Goal: Task Accomplishment & Management: Complete application form

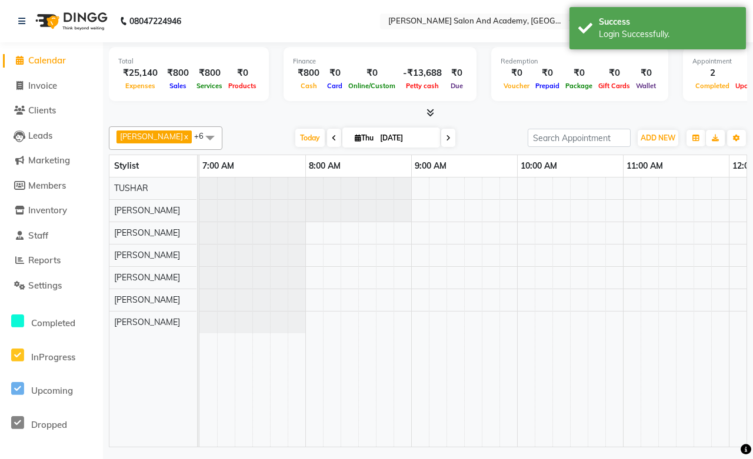
select select "en"
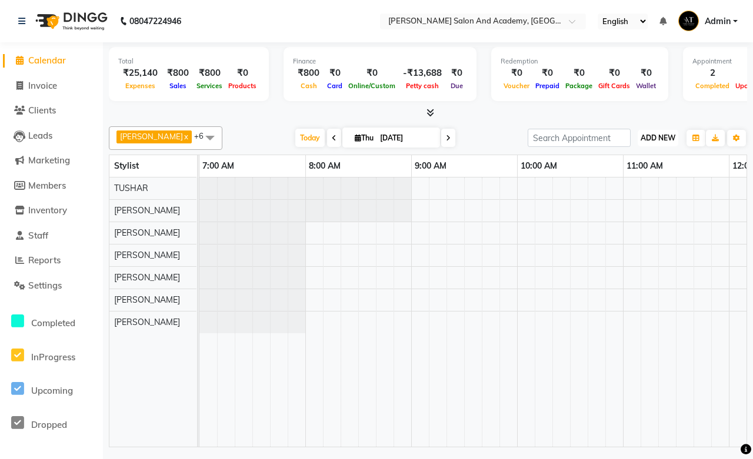
click at [667, 140] on span "ADD NEW" at bounding box center [658, 138] width 35 height 9
click at [637, 235] on link "Add Transaction" at bounding box center [631, 236] width 93 height 15
select select "direct"
select select
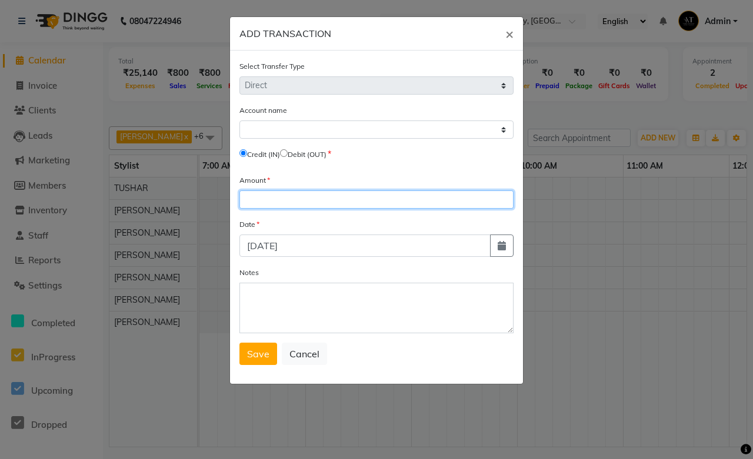
click at [282, 202] on input "number" at bounding box center [376, 200] width 274 height 18
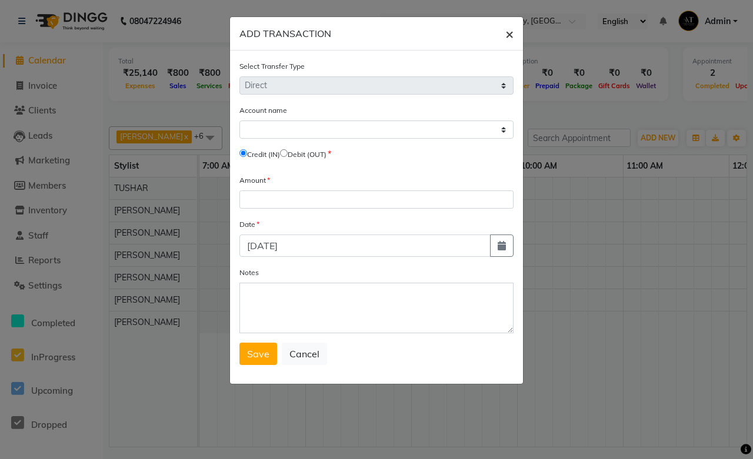
click at [505, 36] on span "×" at bounding box center [509, 34] width 8 height 18
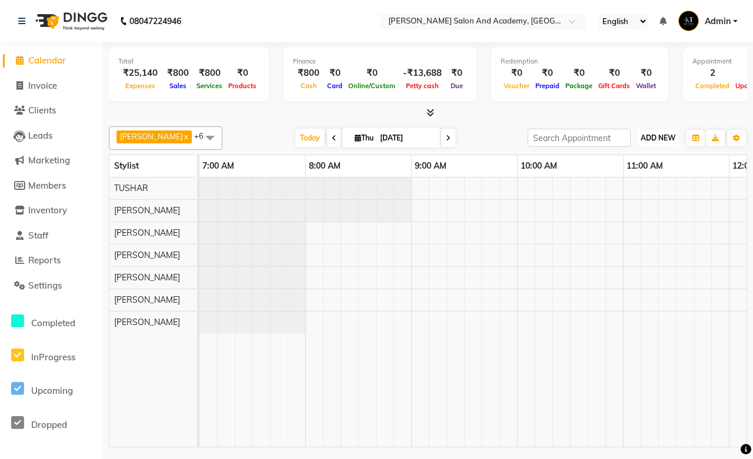
click at [669, 134] on span "ADD NEW" at bounding box center [658, 138] width 35 height 9
click at [629, 232] on link "Add Transaction" at bounding box center [631, 236] width 93 height 15
select select "direct"
select select
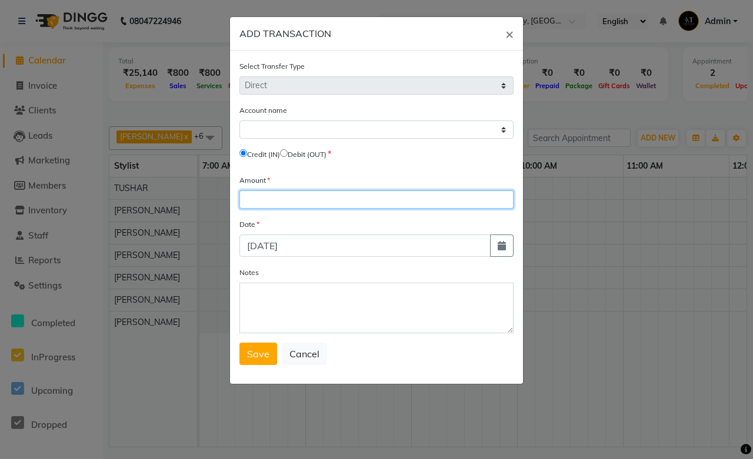
click at [281, 195] on input "number" at bounding box center [376, 200] width 274 height 18
type input "13688"
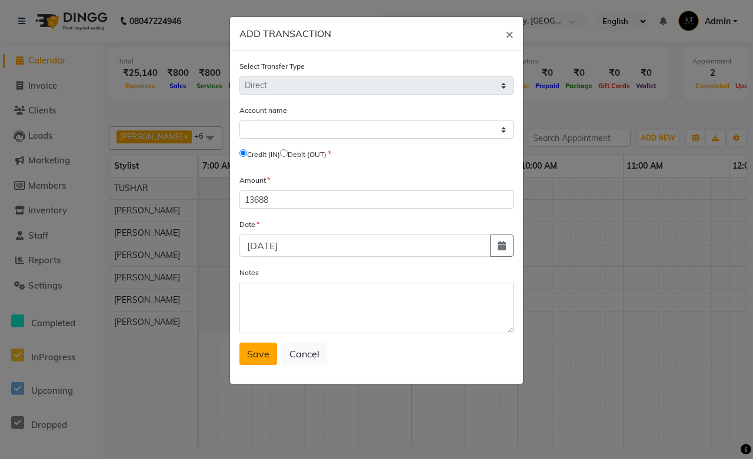
click at [255, 359] on span "Save" at bounding box center [258, 354] width 22 height 12
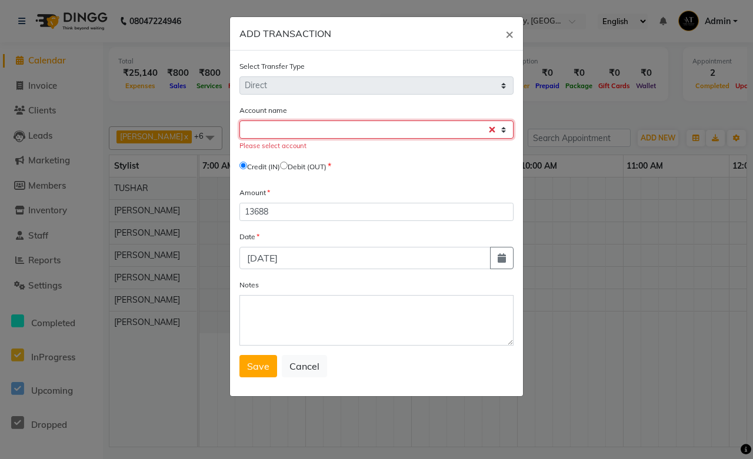
click at [334, 128] on select "Select [PERSON_NAME] Cash Hdfc Bank" at bounding box center [376, 130] width 274 height 18
select select "5474"
click at [239, 121] on select "Select [PERSON_NAME] Cash Hdfc Bank" at bounding box center [376, 130] width 274 height 18
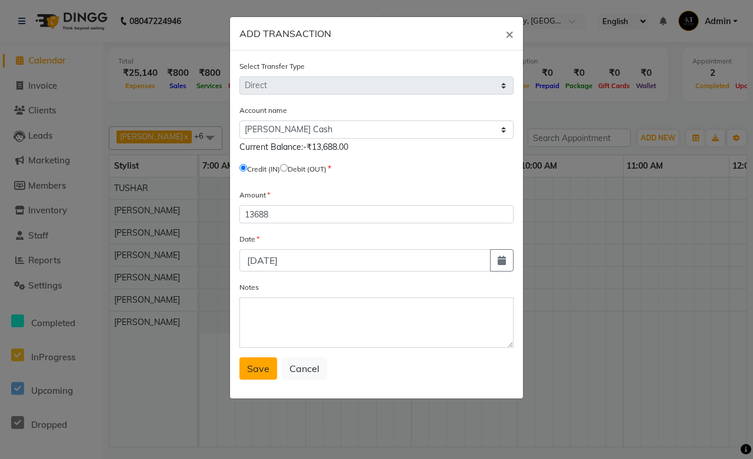
click at [261, 371] on span "Save" at bounding box center [258, 369] width 22 height 12
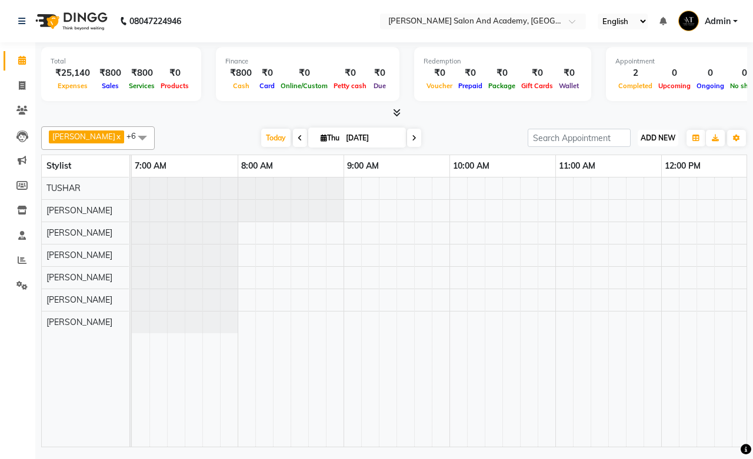
click at [656, 134] on span "ADD NEW" at bounding box center [658, 138] width 35 height 9
click at [644, 231] on link "Add Transaction" at bounding box center [631, 236] width 93 height 15
select select "direct"
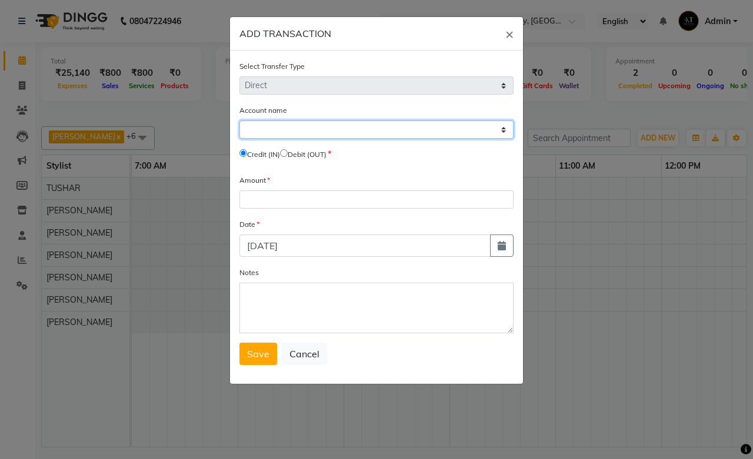
click at [308, 130] on select "Select [PERSON_NAME] Cash Hdfc Bank" at bounding box center [376, 130] width 274 height 18
select select "5474"
click at [239, 121] on select "Select [PERSON_NAME] Cash Hdfc Bank" at bounding box center [376, 130] width 274 height 18
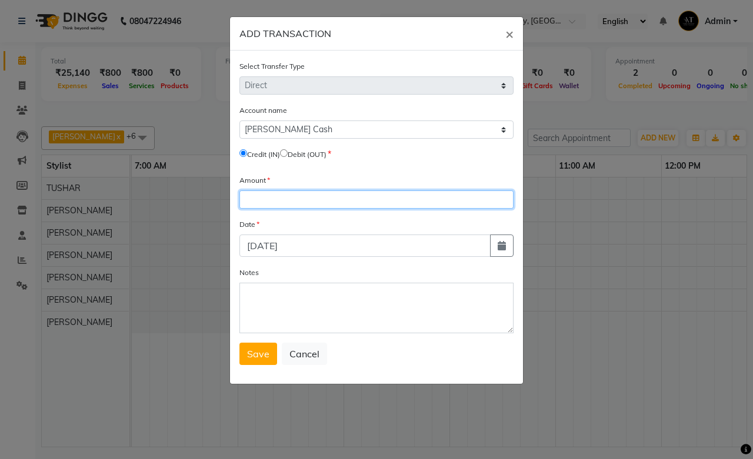
click at [261, 197] on input "number" at bounding box center [376, 200] width 274 height 18
type input "16582"
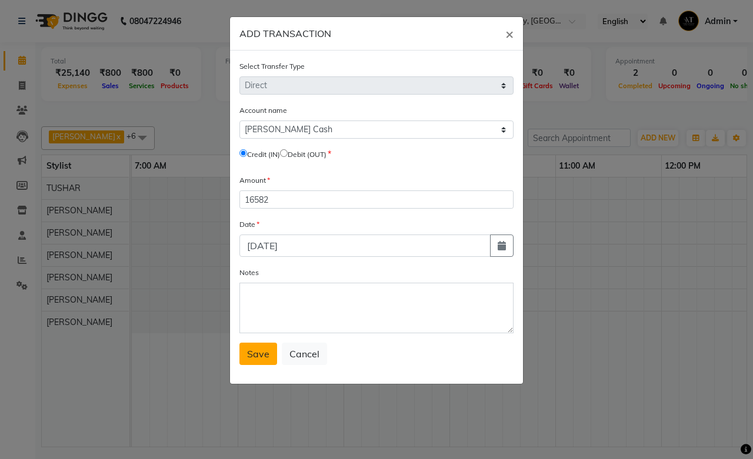
click at [256, 359] on span "Save" at bounding box center [258, 354] width 22 height 12
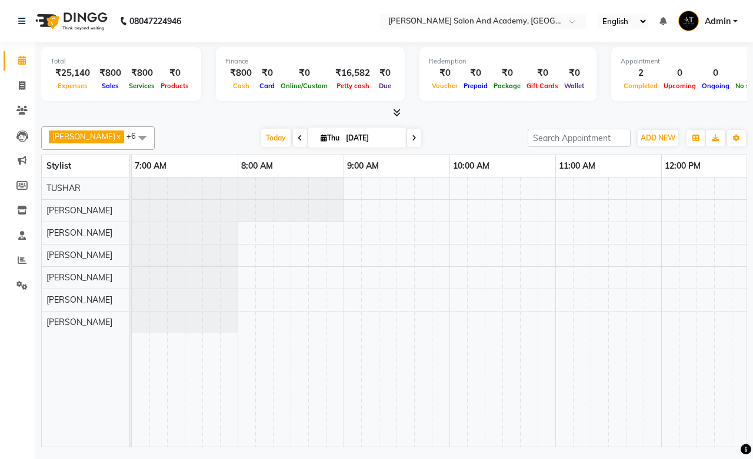
click at [726, 25] on span "Admin" at bounding box center [718, 21] width 26 height 12
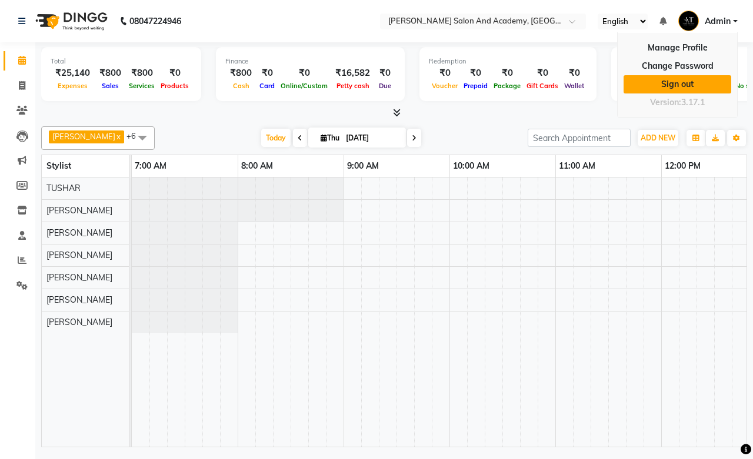
click at [684, 86] on link "Sign out" at bounding box center [678, 84] width 108 height 18
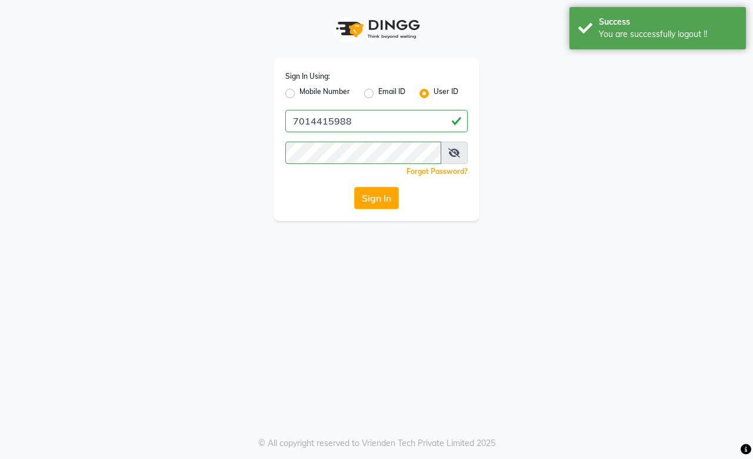
click at [299, 91] on label "Mobile Number" at bounding box center [324, 93] width 51 height 14
click at [299, 91] on input "Mobile Number" at bounding box center [303, 90] width 8 height 8
radio input "true"
radio input "false"
click at [366, 132] on div "Sign In Using: Mobile Number Email ID User ID Country Code × +91 Remember me Fo…" at bounding box center [377, 139] width 206 height 163
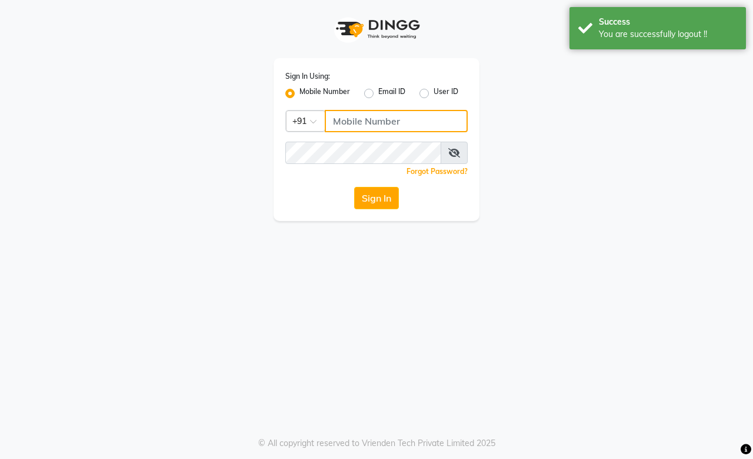
click at [369, 119] on input "Username" at bounding box center [396, 121] width 143 height 22
type input "9828338644"
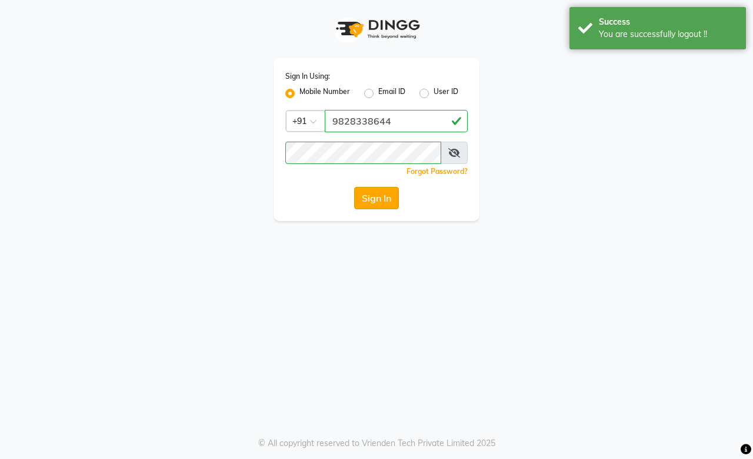
click at [387, 192] on button "Sign In" at bounding box center [376, 198] width 45 height 22
